Goal: Check status: Check status

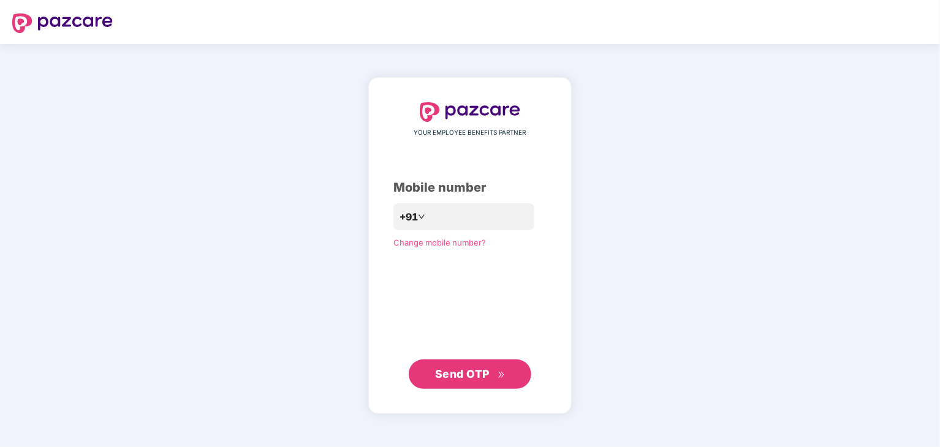
click at [430, 374] on button "Send OTP" at bounding box center [470, 374] width 123 height 29
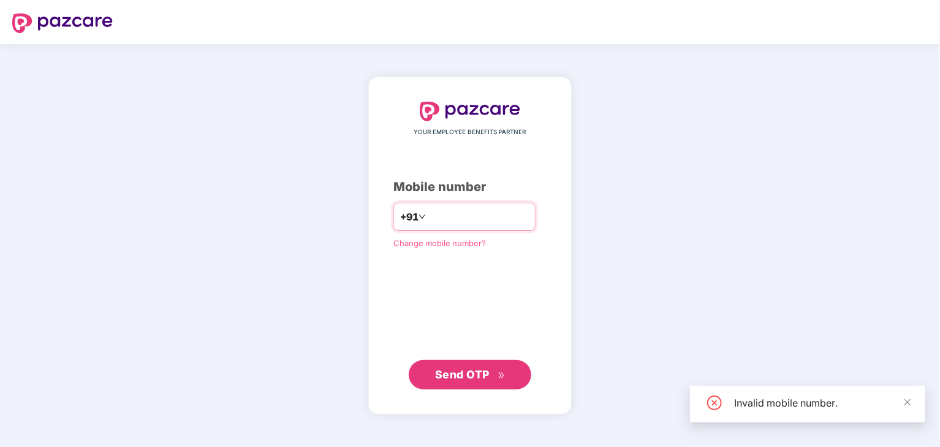
click at [454, 215] on input "**********" at bounding box center [478, 217] width 101 height 20
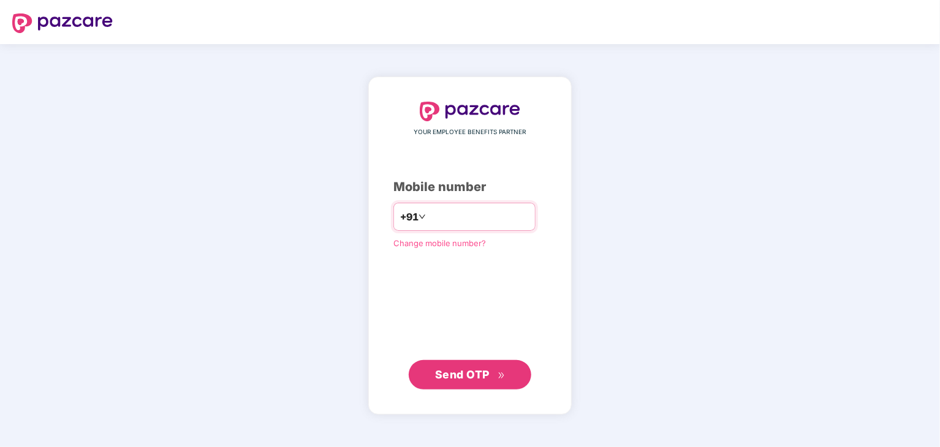
type input "**********"
click at [488, 364] on button "Send OTP" at bounding box center [470, 374] width 123 height 29
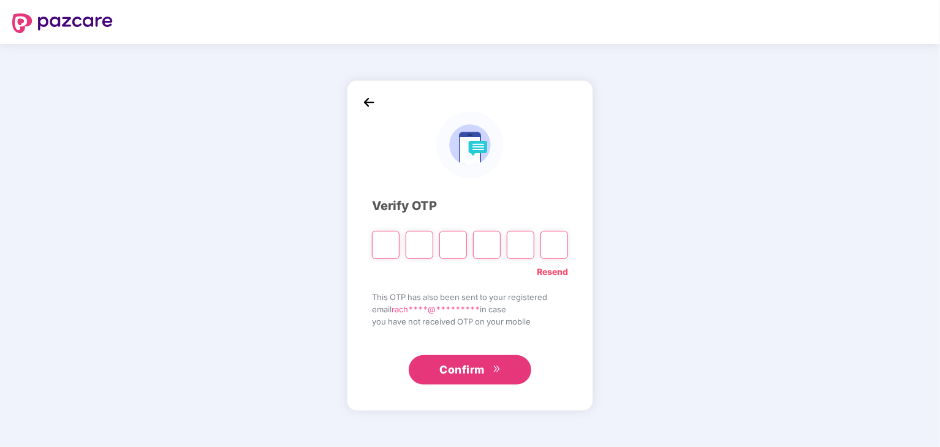
type input "*"
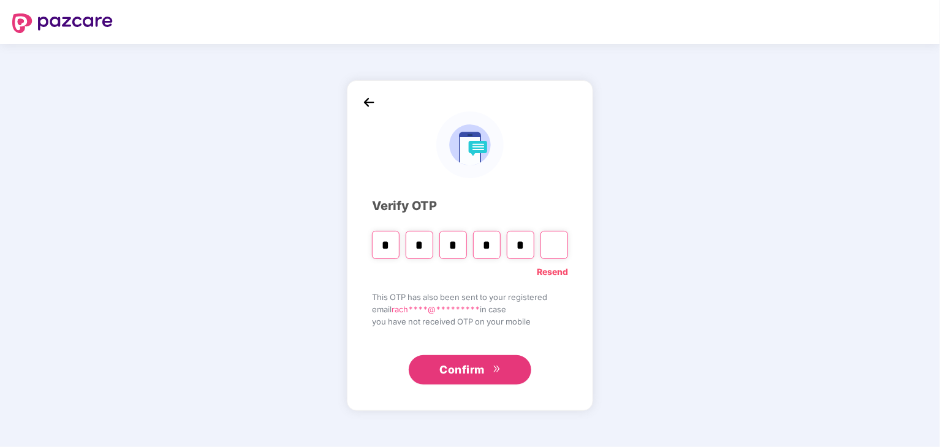
type input "*"
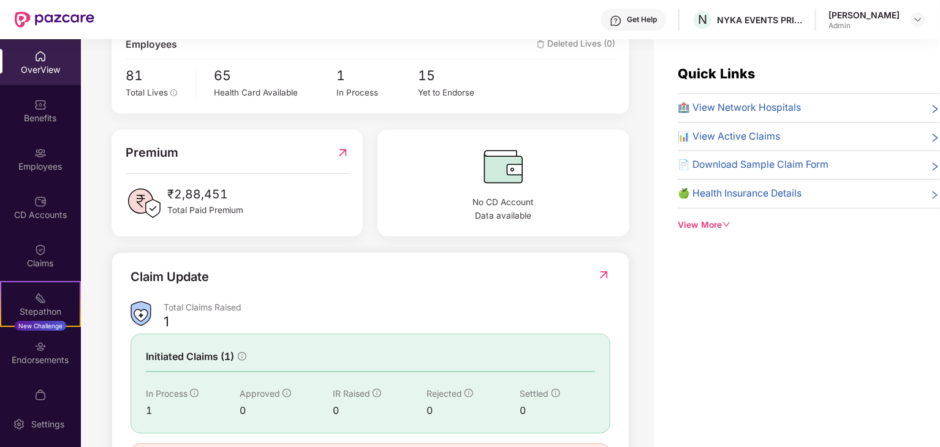
scroll to position [306, 0]
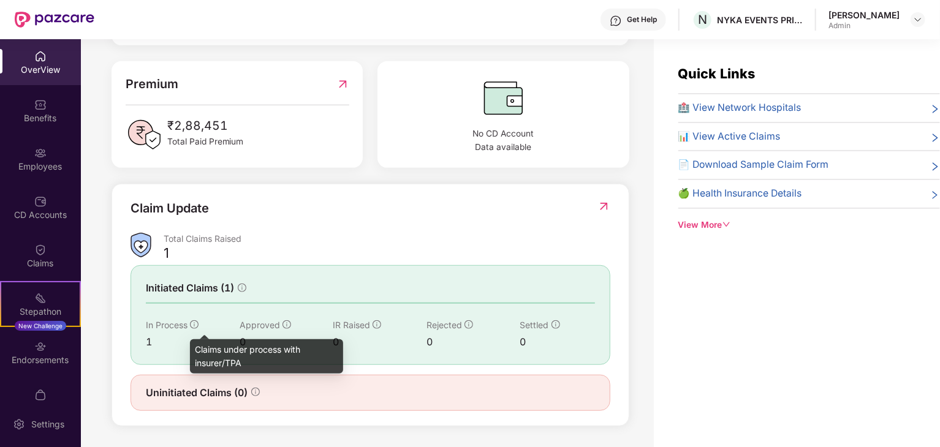
click at [191, 322] on icon "info-circle" at bounding box center [194, 325] width 9 height 9
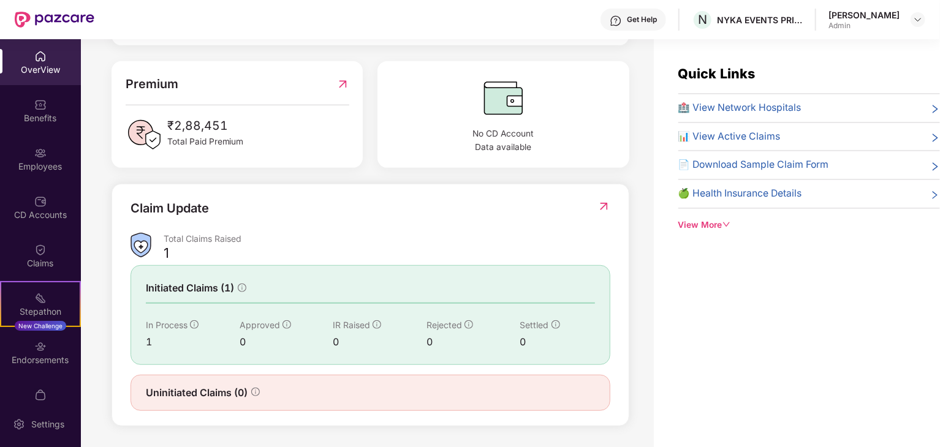
click at [146, 341] on div "1" at bounding box center [193, 342] width 94 height 15
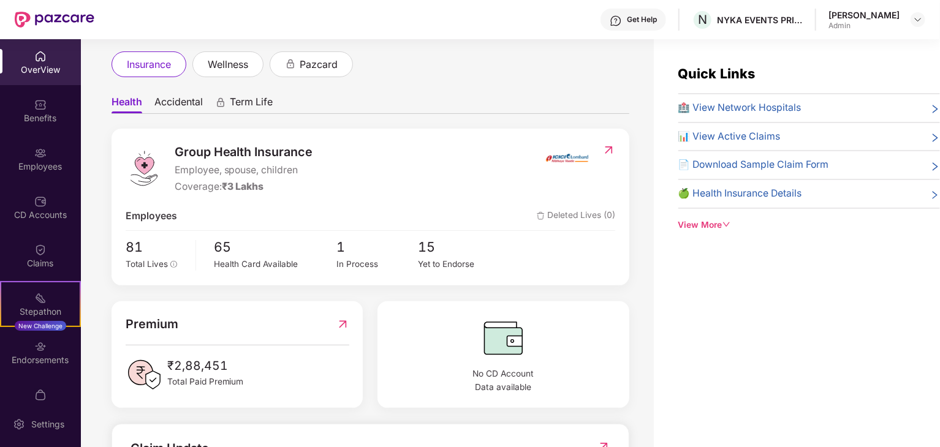
scroll to position [0, 0]
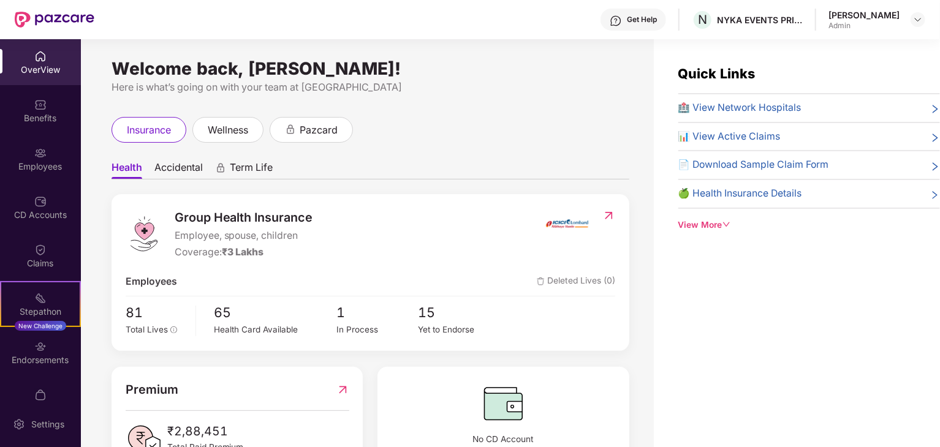
click at [50, 74] on div "OverView" at bounding box center [40, 70] width 81 height 12
click at [132, 167] on span "Health" at bounding box center [127, 170] width 31 height 18
click at [148, 124] on span "insurance" at bounding box center [149, 130] width 44 height 15
click at [149, 129] on span "insurance" at bounding box center [149, 130] width 44 height 15
click at [609, 216] on img at bounding box center [609, 216] width 13 height 12
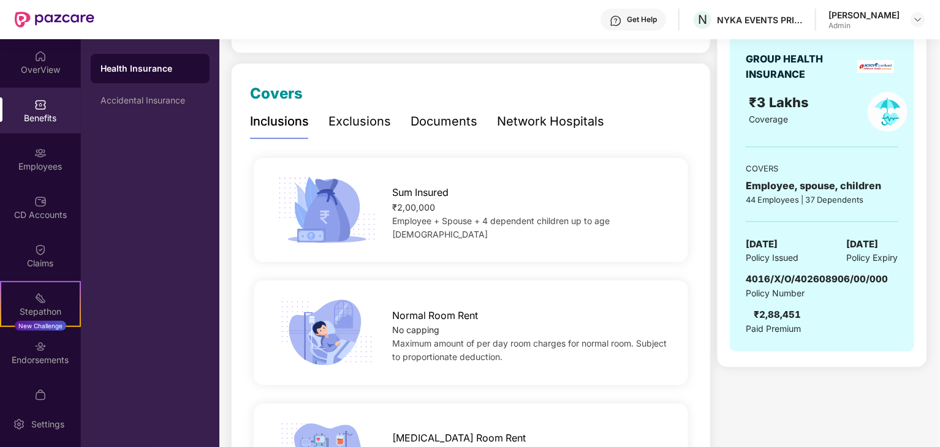
scroll to position [61, 0]
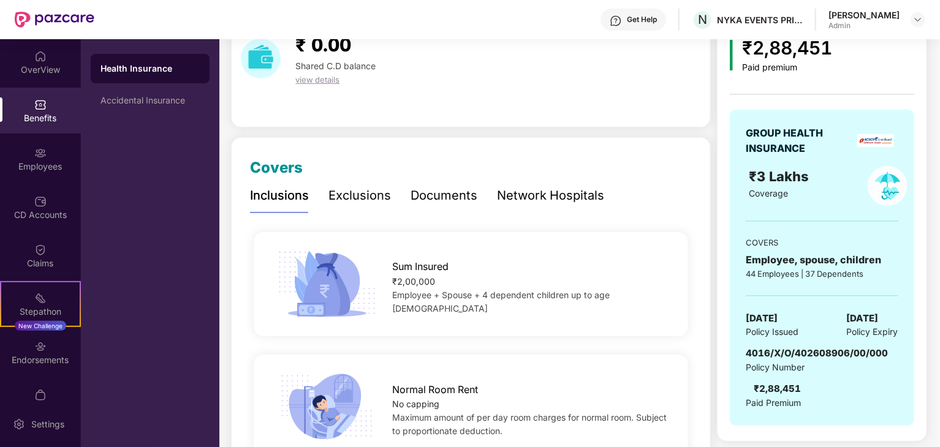
click at [880, 140] on img at bounding box center [875, 140] width 37 height 13
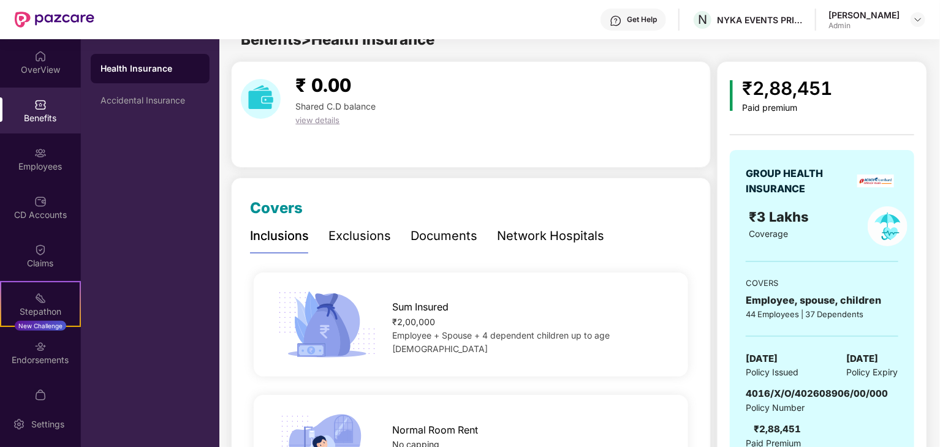
scroll to position [0, 0]
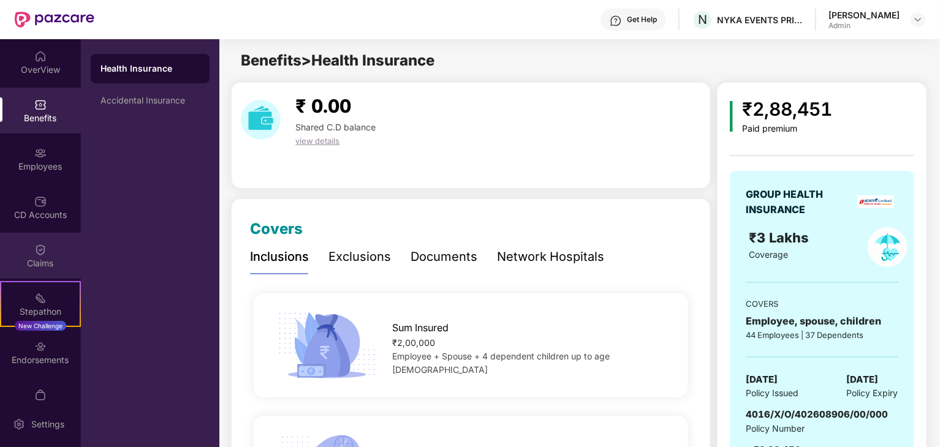
click at [44, 264] on div "Claims" at bounding box center [40, 263] width 81 height 12
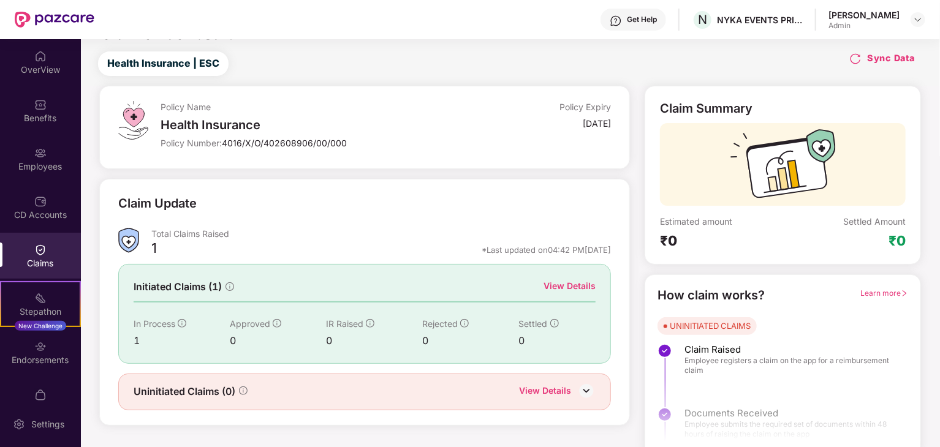
scroll to position [32, 0]
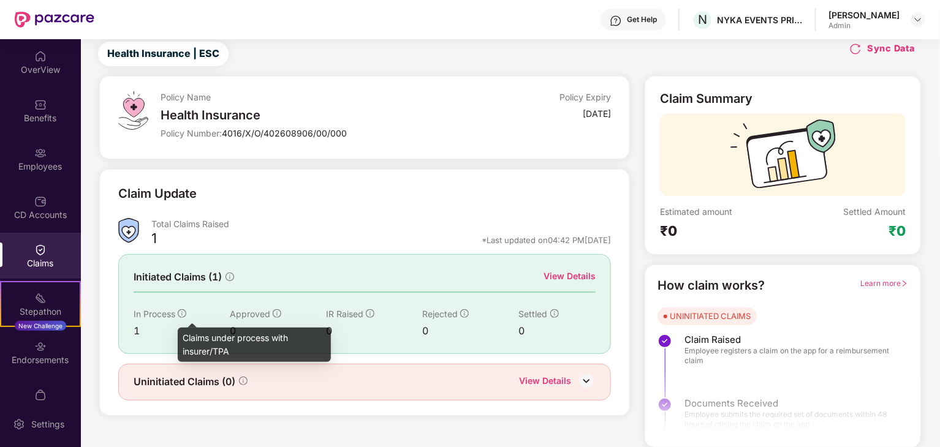
click at [186, 312] on icon "info-circle" at bounding box center [182, 314] width 9 height 9
click at [181, 312] on icon "info-circle" at bounding box center [182, 314] width 9 height 9
click at [189, 350] on div "Claims under process with insurer/TPA" at bounding box center [254, 345] width 153 height 34
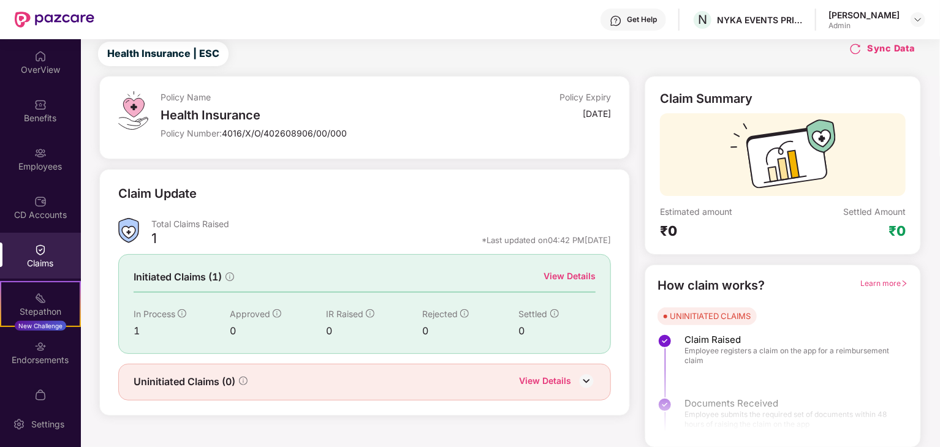
click at [576, 280] on div "View Details" at bounding box center [570, 276] width 52 height 13
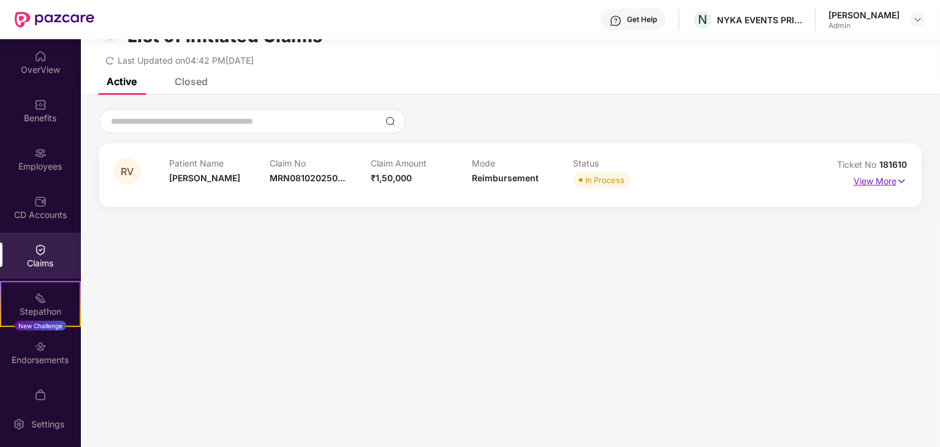
click at [865, 180] on p "View More" at bounding box center [880, 180] width 53 height 17
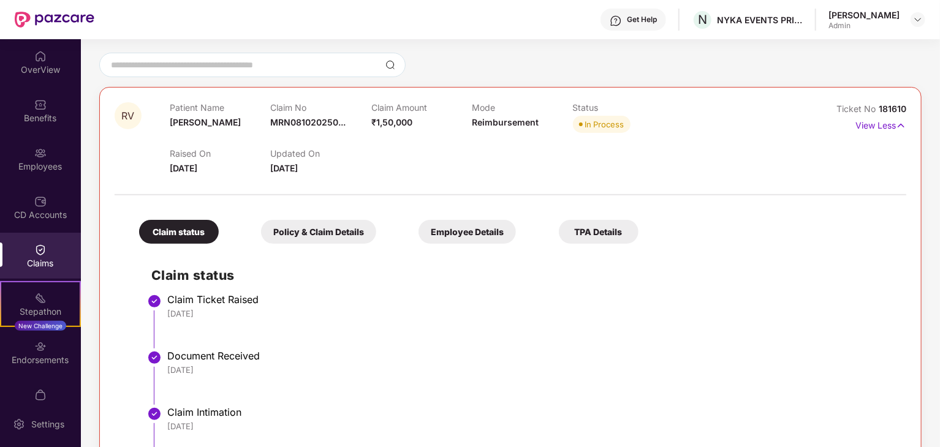
scroll to position [83, 0]
